Goal: Complete application form

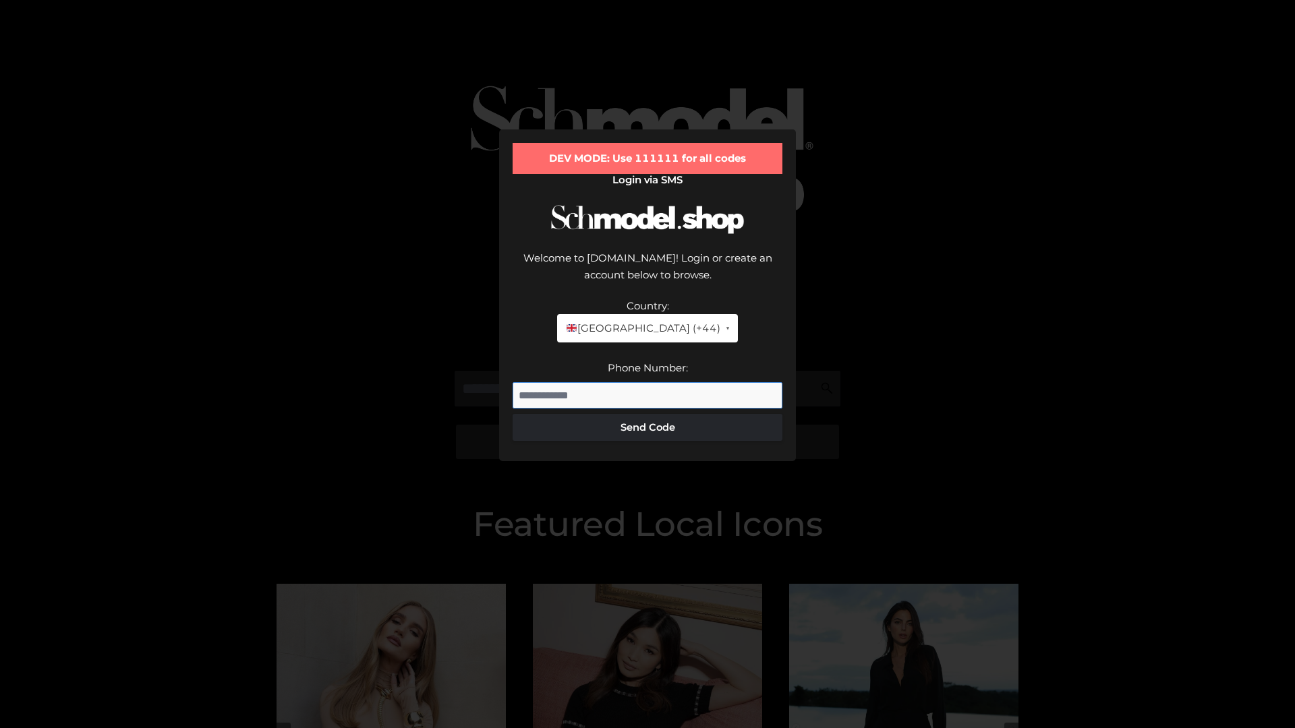
click at [647, 382] on input "Phone Number:" at bounding box center [647, 395] width 270 height 27
type input "**********"
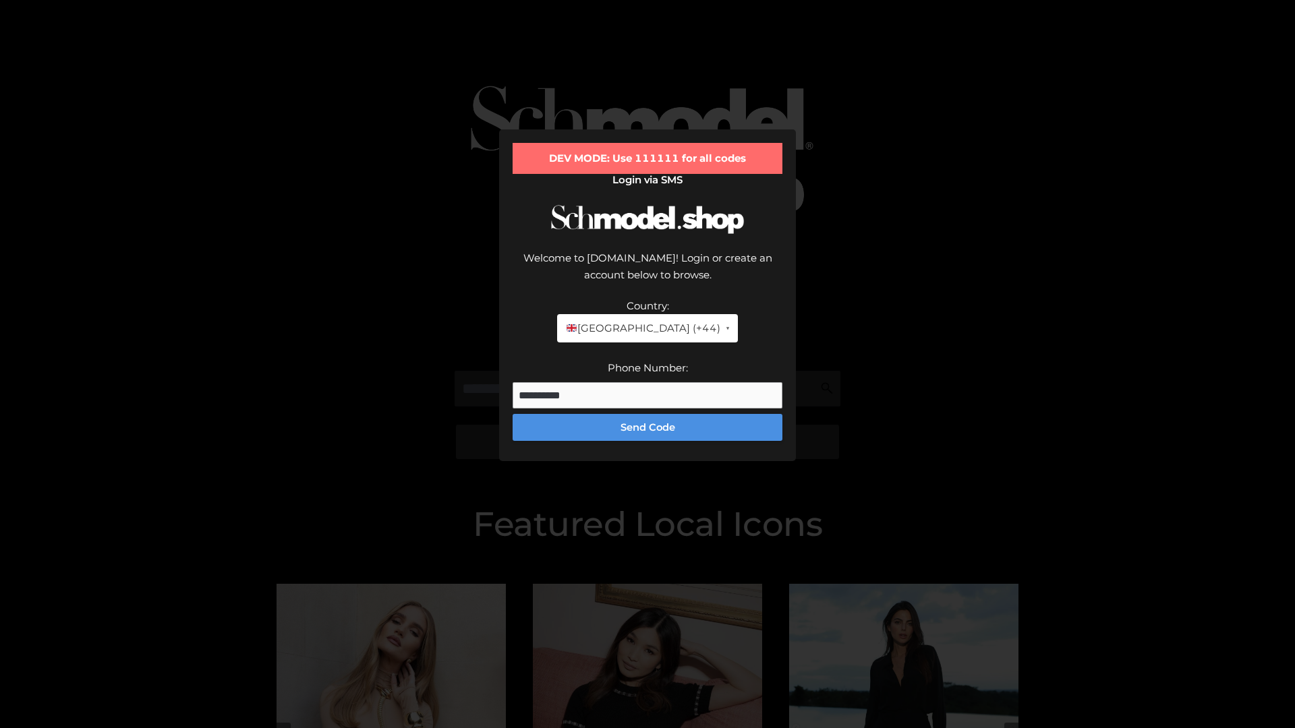
click at [647, 414] on button "Send Code" at bounding box center [647, 427] width 270 height 27
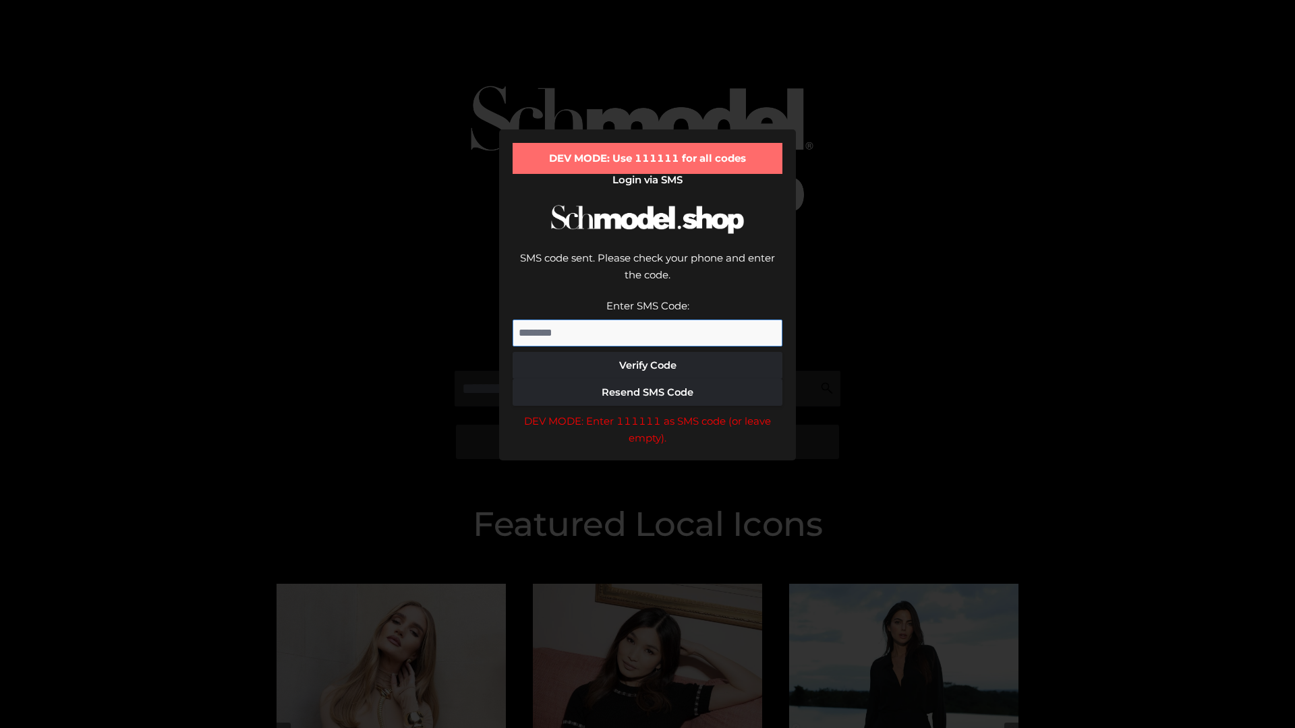
click at [647, 320] on input "Enter SMS Code:" at bounding box center [647, 333] width 270 height 27
type input "******"
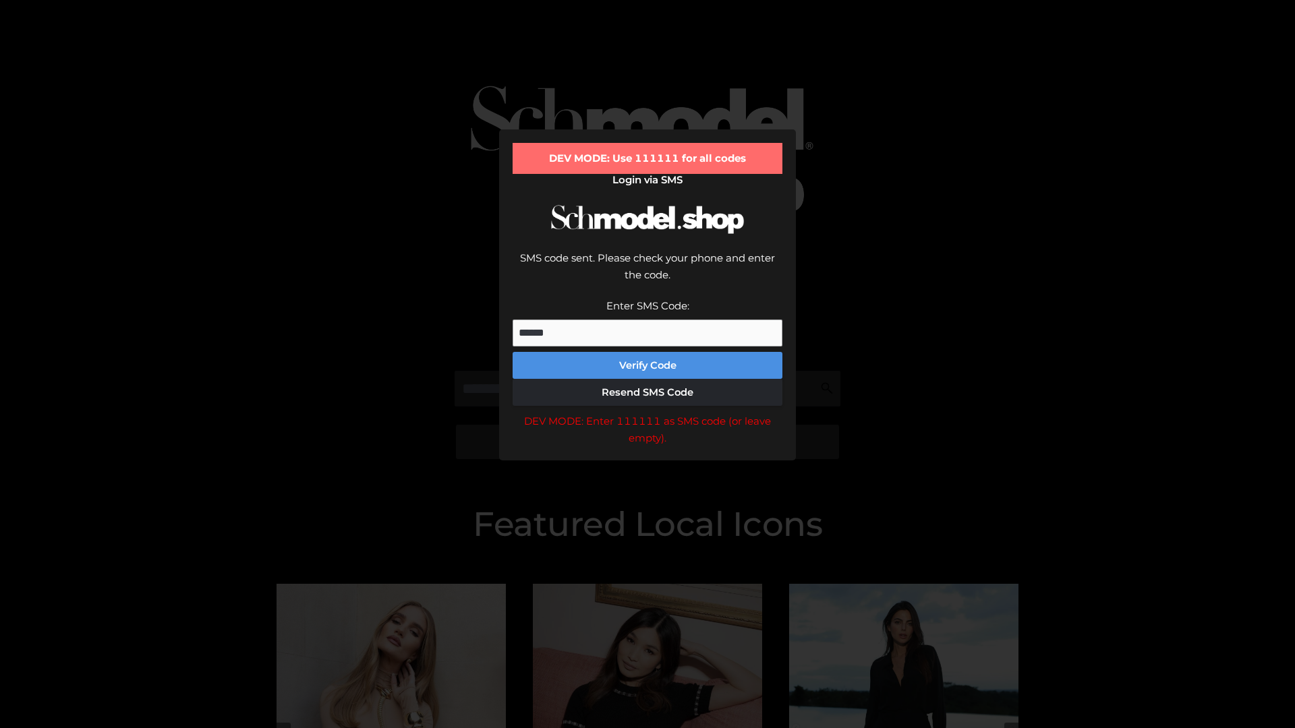
click at [647, 352] on button "Verify Code" at bounding box center [647, 365] width 270 height 27
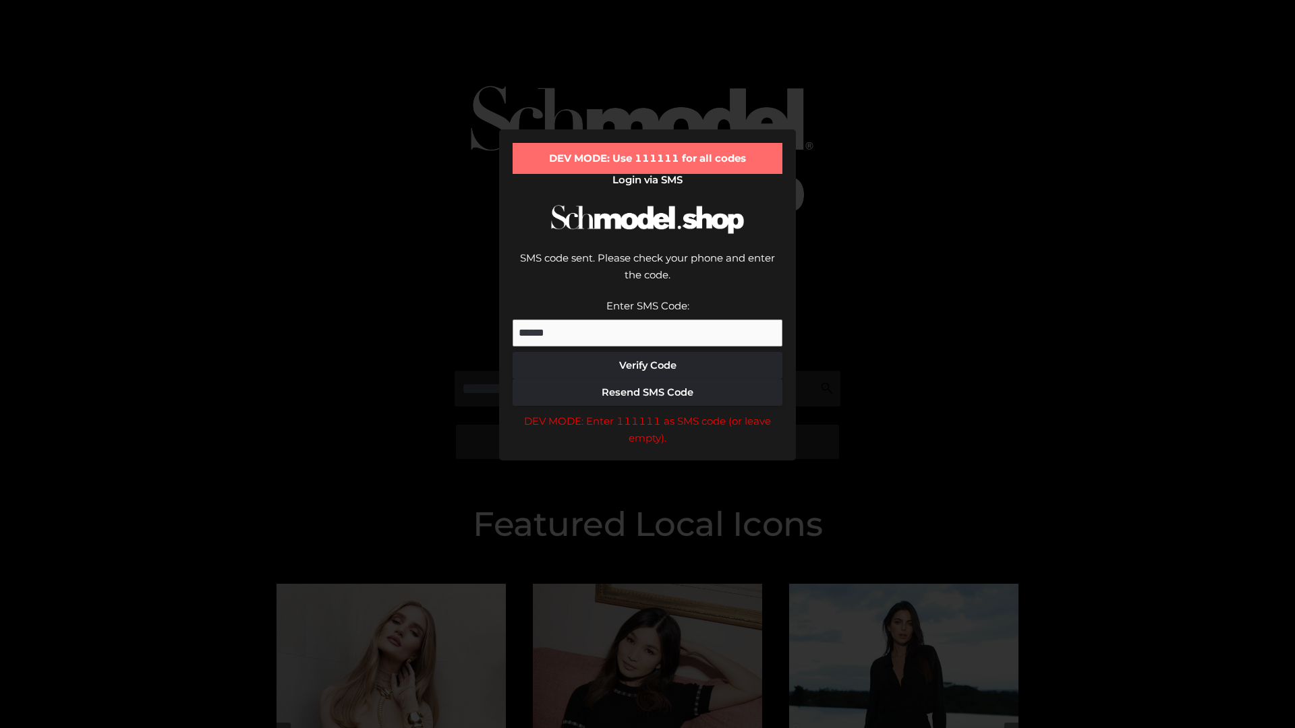
click at [647, 413] on div "DEV MODE: Enter 111111 as SMS code (or leave empty)." at bounding box center [647, 430] width 270 height 34
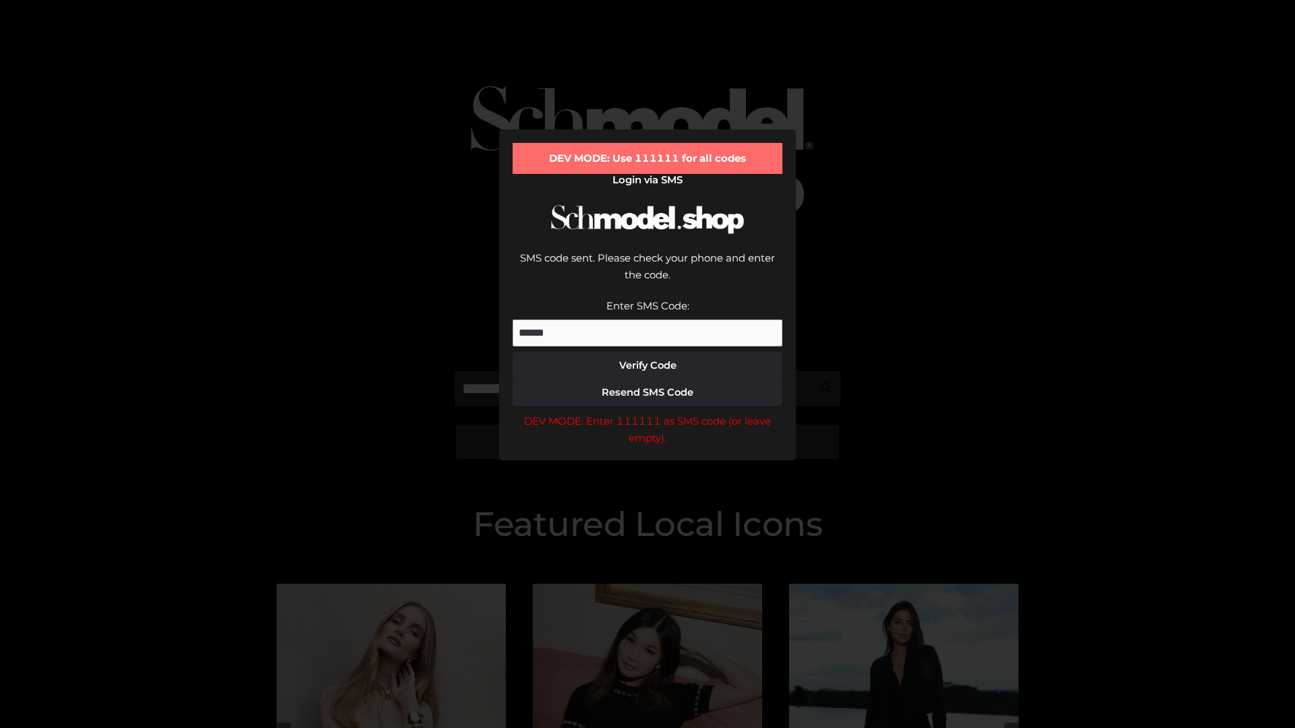
click at [647, 413] on div "DEV MODE: Enter 111111 as SMS code (or leave empty)." at bounding box center [647, 430] width 270 height 34
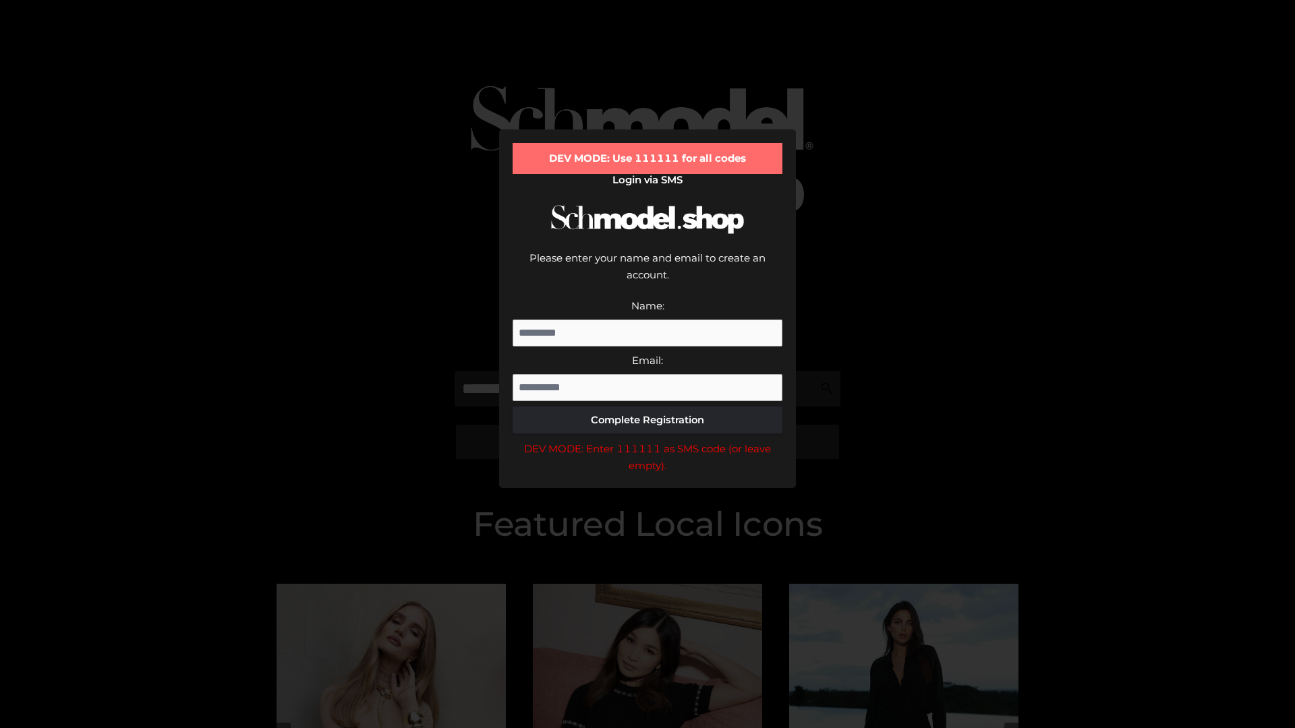
click at [647, 440] on div "DEV MODE: Enter 111111 as SMS code (or leave empty)." at bounding box center [647, 457] width 270 height 34
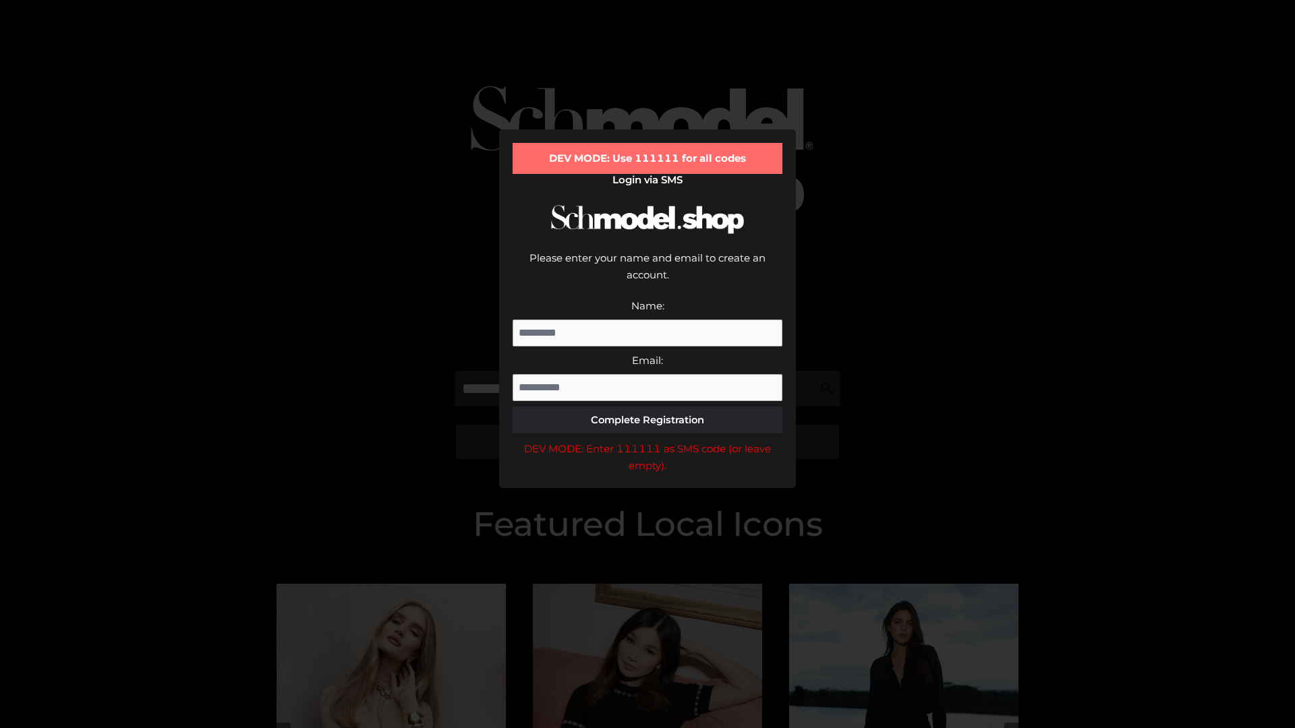
click at [647, 440] on div "DEV MODE: Enter 111111 as SMS code (or leave empty)." at bounding box center [647, 457] width 270 height 34
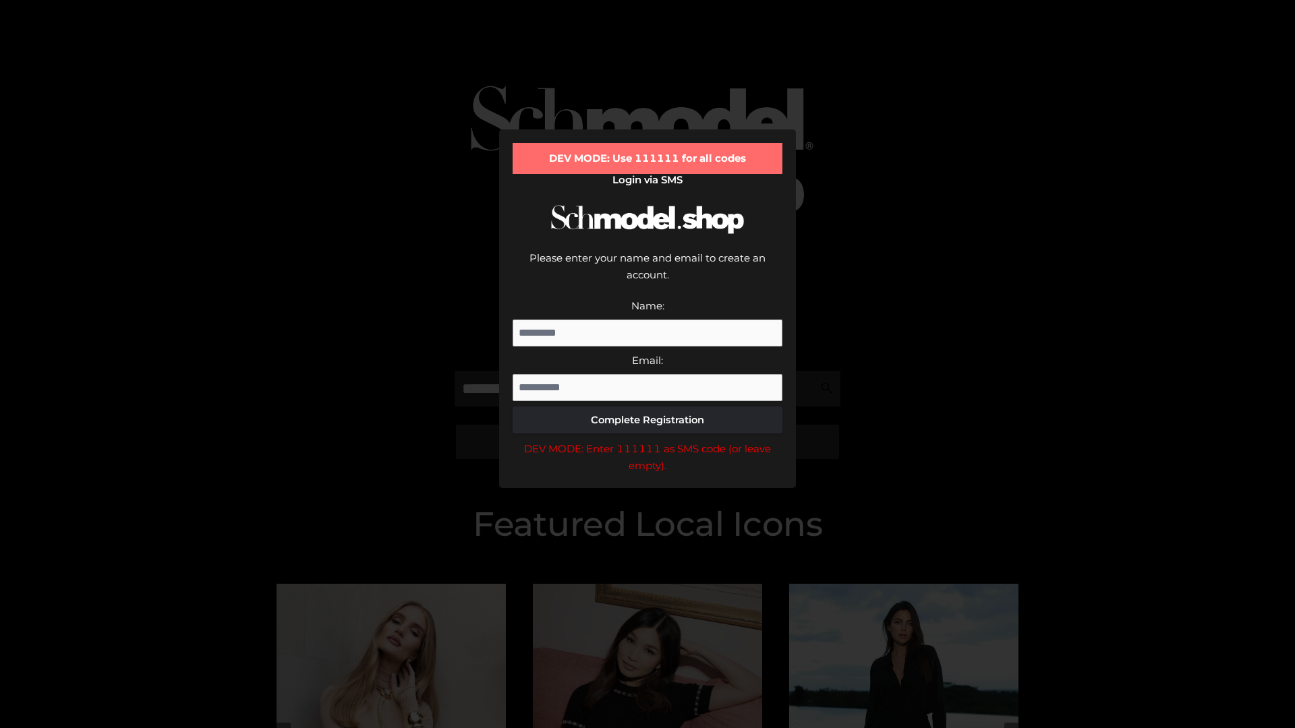
click at [647, 440] on div "DEV MODE: Enter 111111 as SMS code (or leave empty)." at bounding box center [647, 457] width 270 height 34
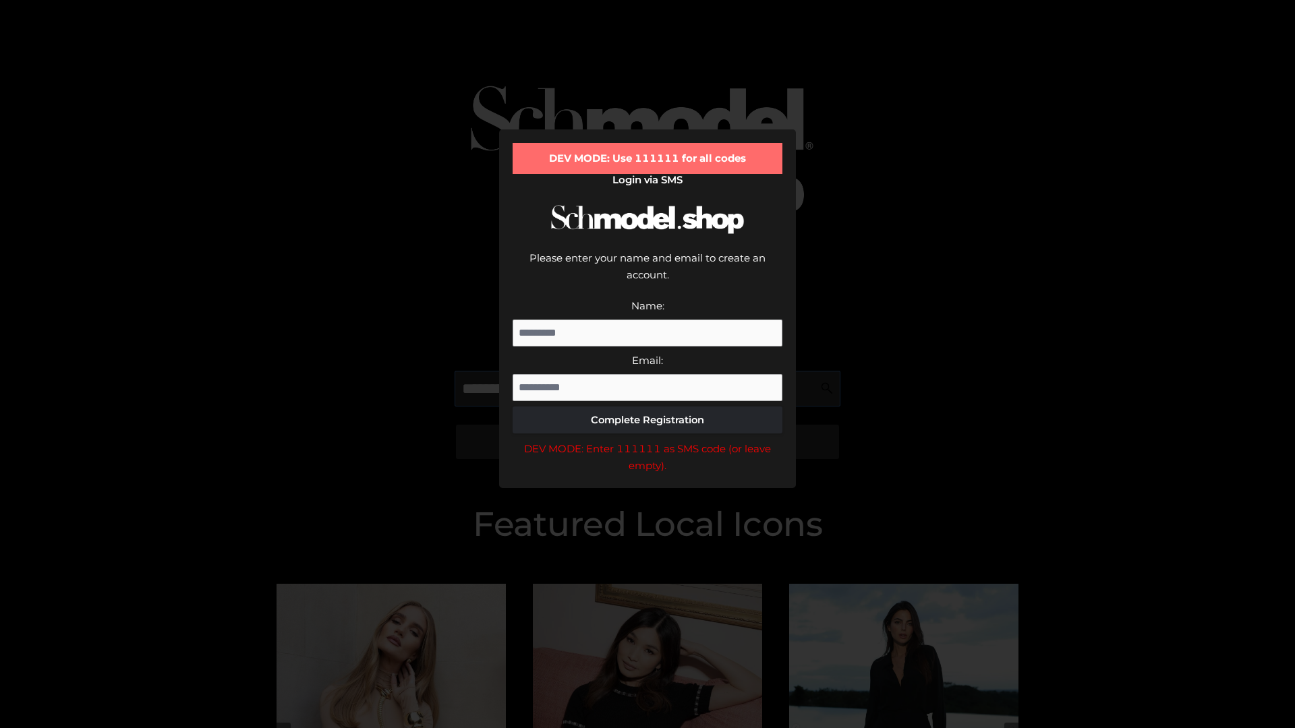
scroll to position [0, 20]
click at [647, 440] on div "DEV MODE: Enter 111111 as SMS code (or leave empty)." at bounding box center [647, 457] width 270 height 34
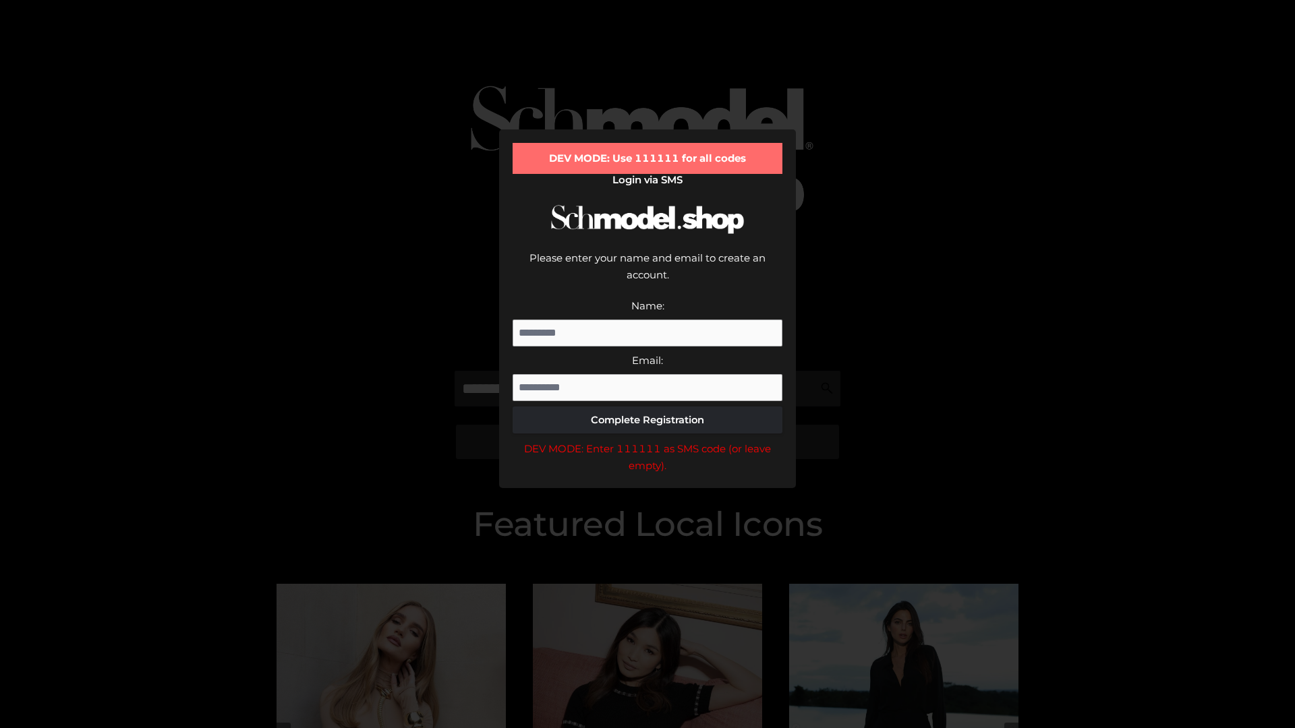
click at [647, 440] on div "DEV MODE: Enter 111111 as SMS code (or leave empty)." at bounding box center [647, 457] width 270 height 34
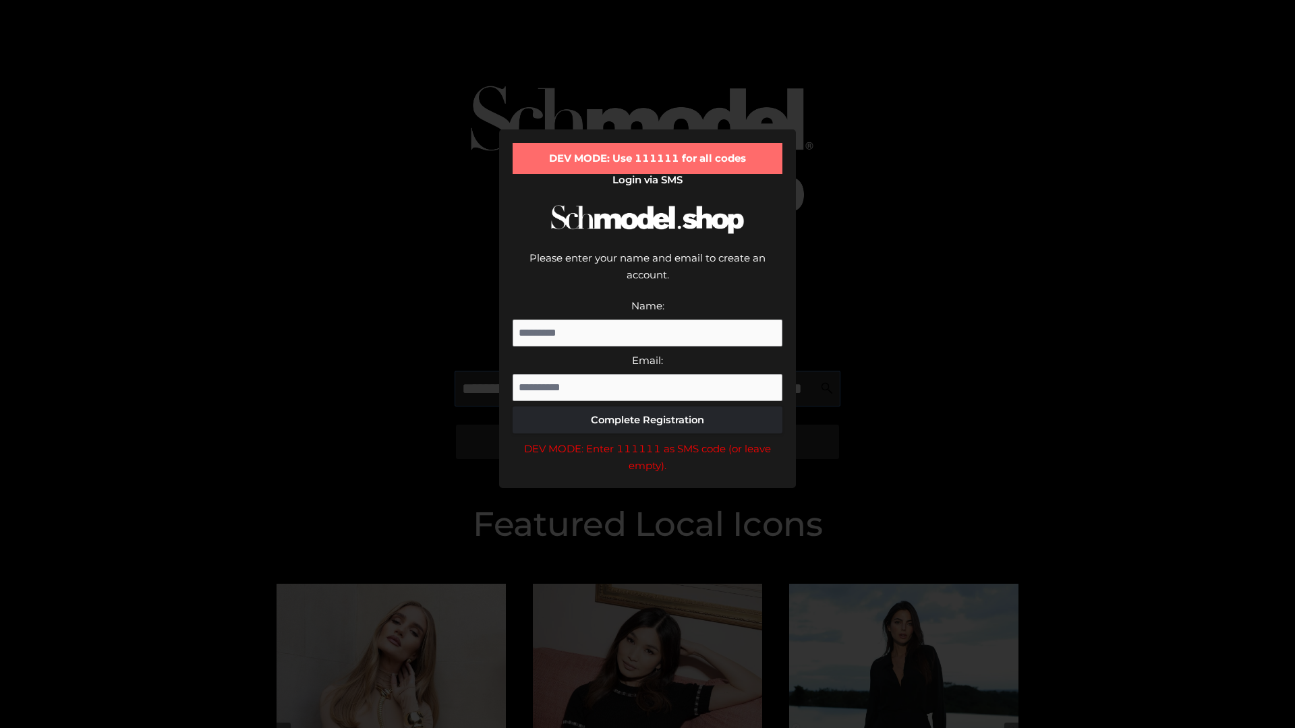
scroll to position [0, 98]
click at [647, 440] on div "DEV MODE: Enter 111111 as SMS code (or leave empty)." at bounding box center [647, 457] width 270 height 34
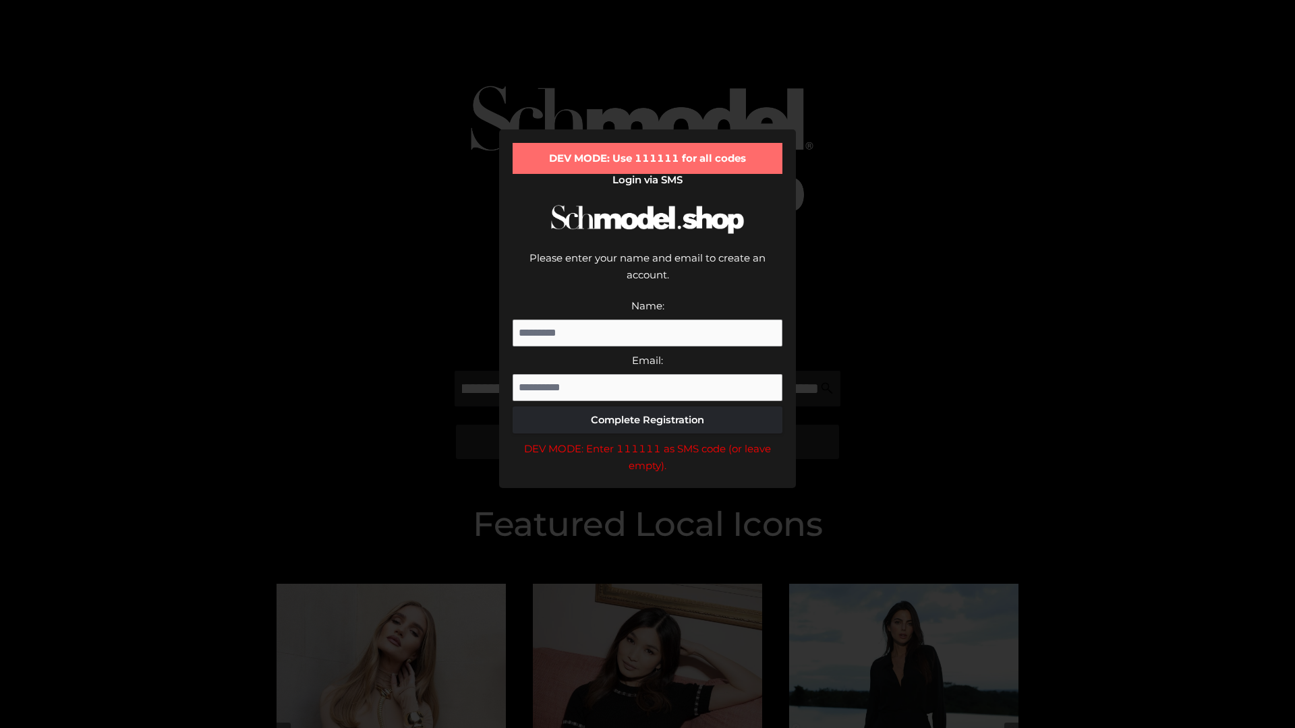
click at [647, 440] on div "DEV MODE: Enter 111111 as SMS code (or leave empty)." at bounding box center [647, 457] width 270 height 34
type input "**********"
